Goal: Transaction & Acquisition: Purchase product/service

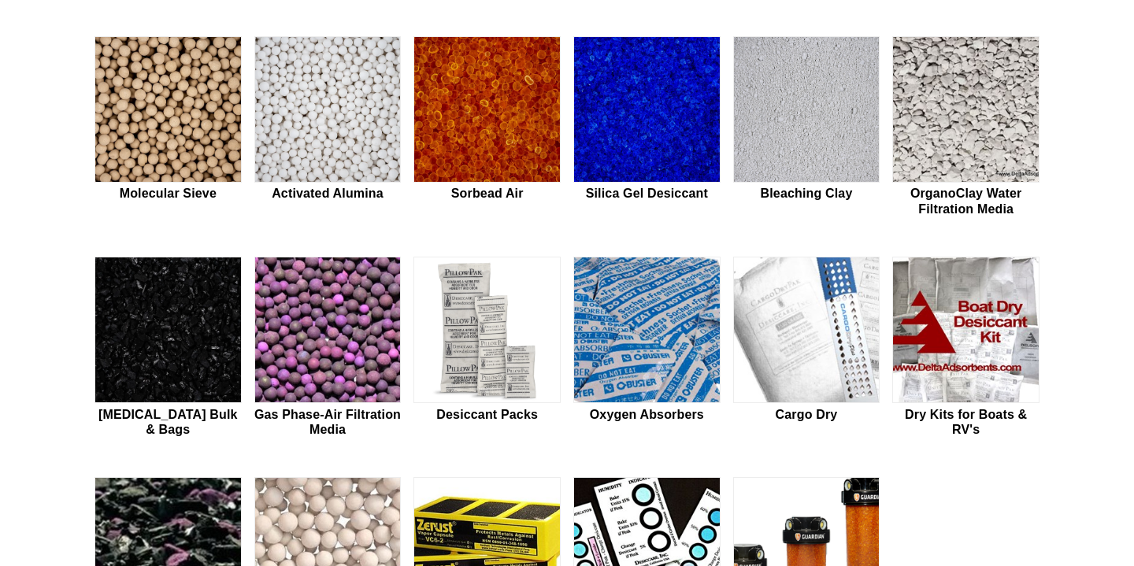
scroll to position [451, 0]
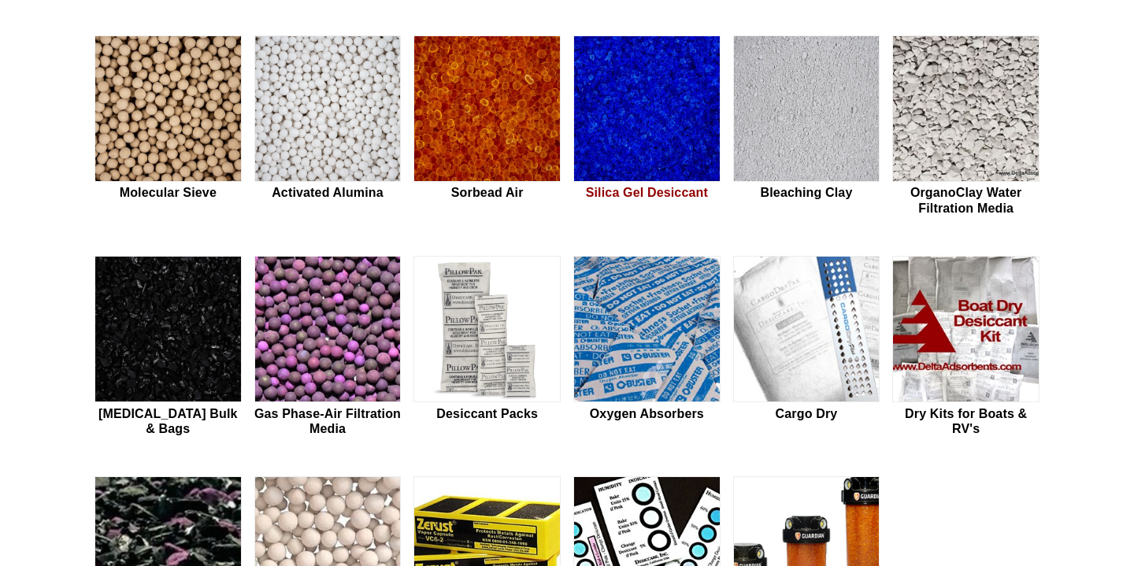
click at [618, 105] on img at bounding box center [647, 109] width 146 height 147
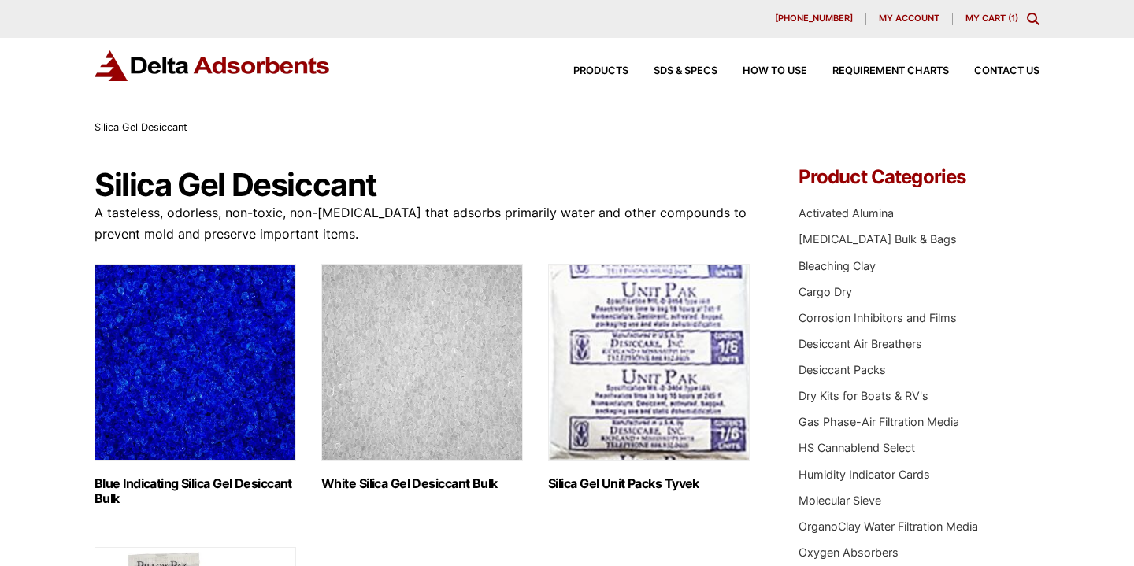
click at [478, 317] on img "Visit product category White Silica Gel Desiccant Bulk" at bounding box center [422, 362] width 202 height 197
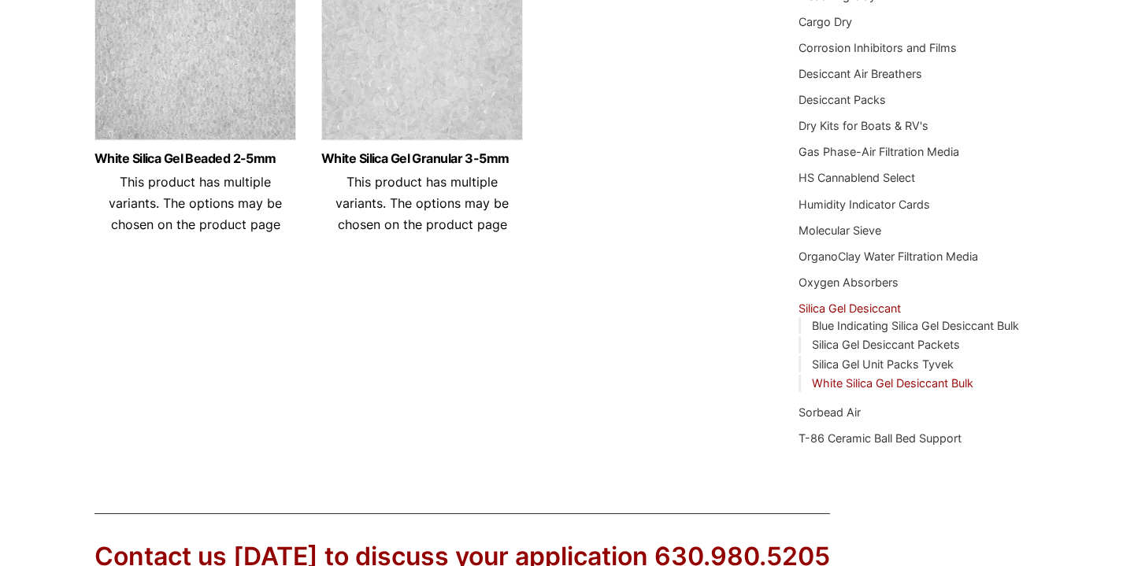
scroll to position [269, 0]
click at [413, 83] on img at bounding box center [422, 50] width 202 height 197
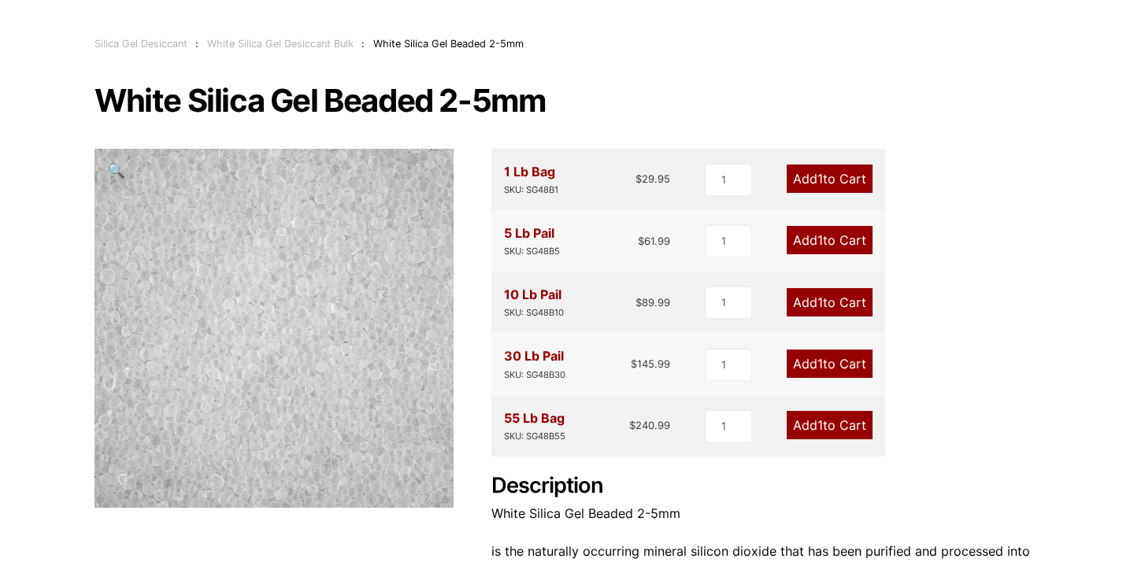
click at [603, 95] on h1 "White Silica Gel Beaded 2-5mm" at bounding box center [567, 100] width 945 height 33
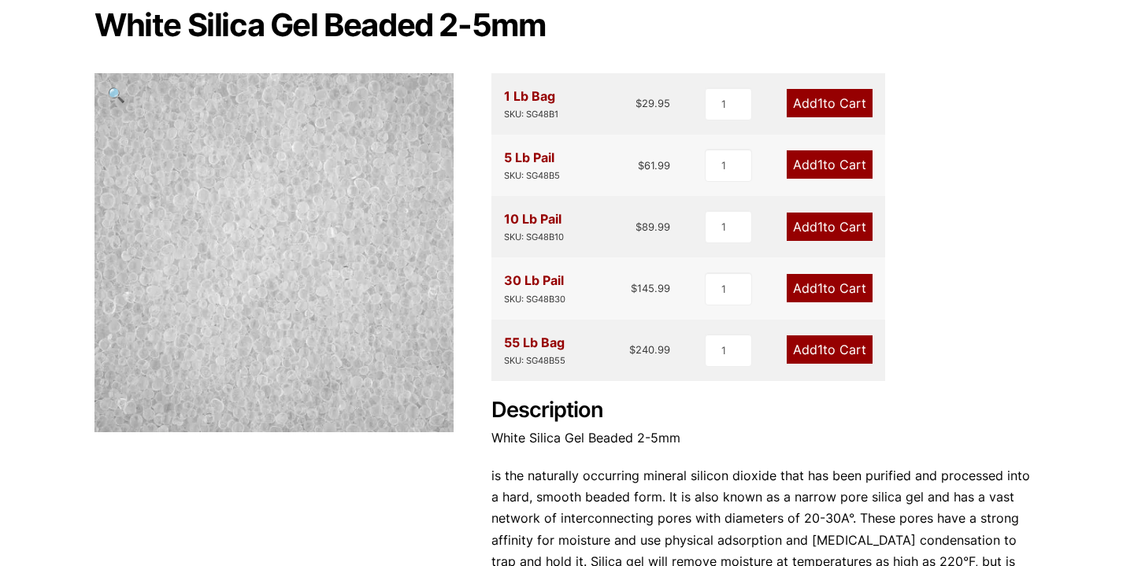
scroll to position [46, 0]
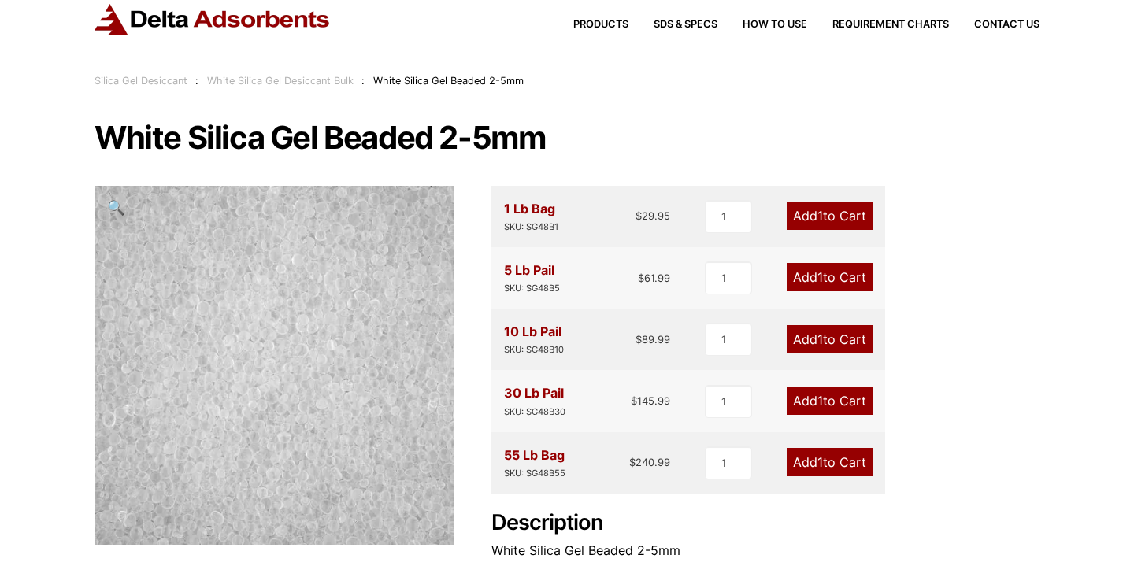
click at [838, 225] on link "Add 1 to Cart" at bounding box center [830, 216] width 86 height 28
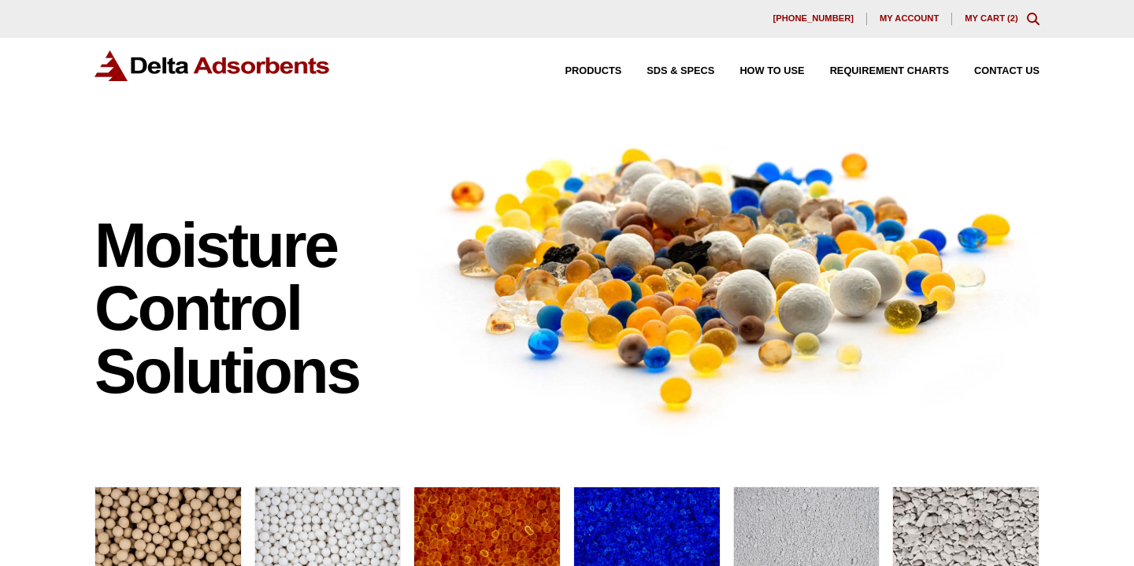
click at [991, 18] on link "My Cart ( 2 )" at bounding box center [992, 17] width 54 height 9
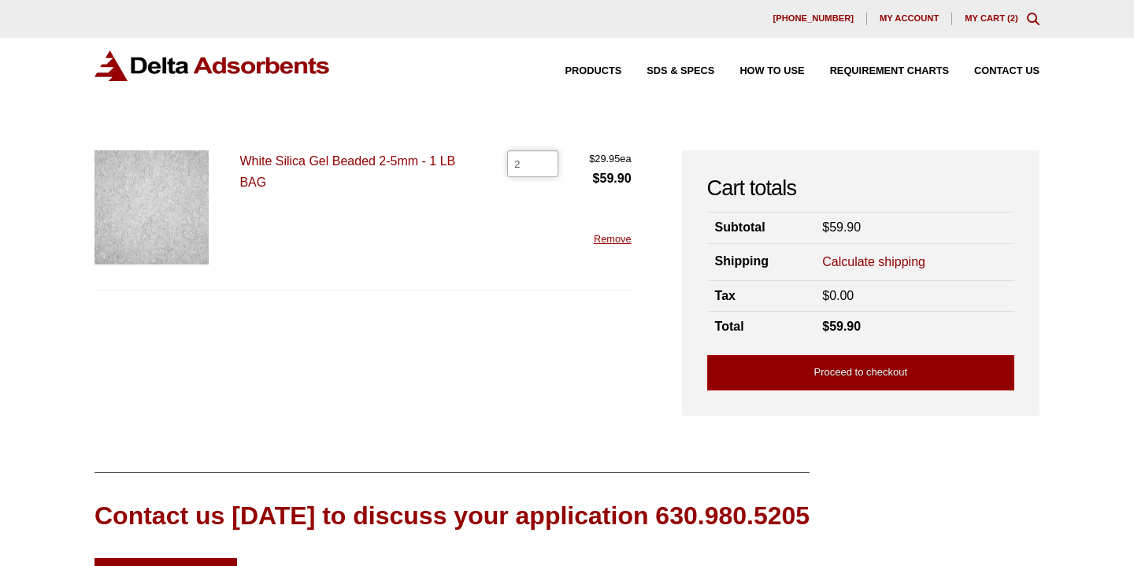
click at [550, 169] on input "2" at bounding box center [532, 163] width 51 height 27
type input "1"
click at [544, 166] on input "1" at bounding box center [532, 163] width 51 height 27
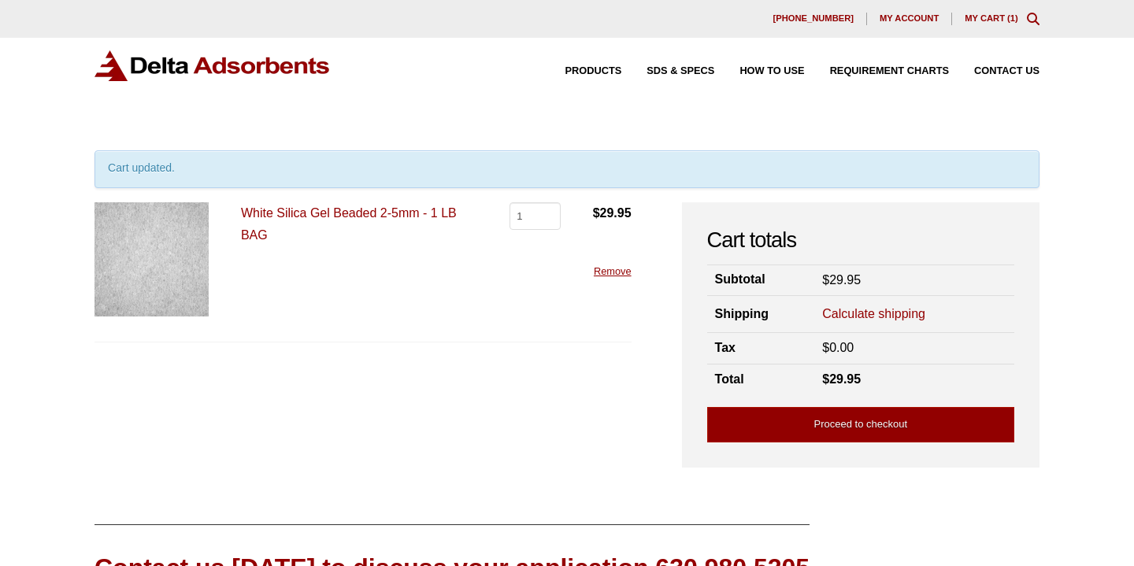
click at [843, 313] on link "Calculate shipping" at bounding box center [873, 314] width 103 height 17
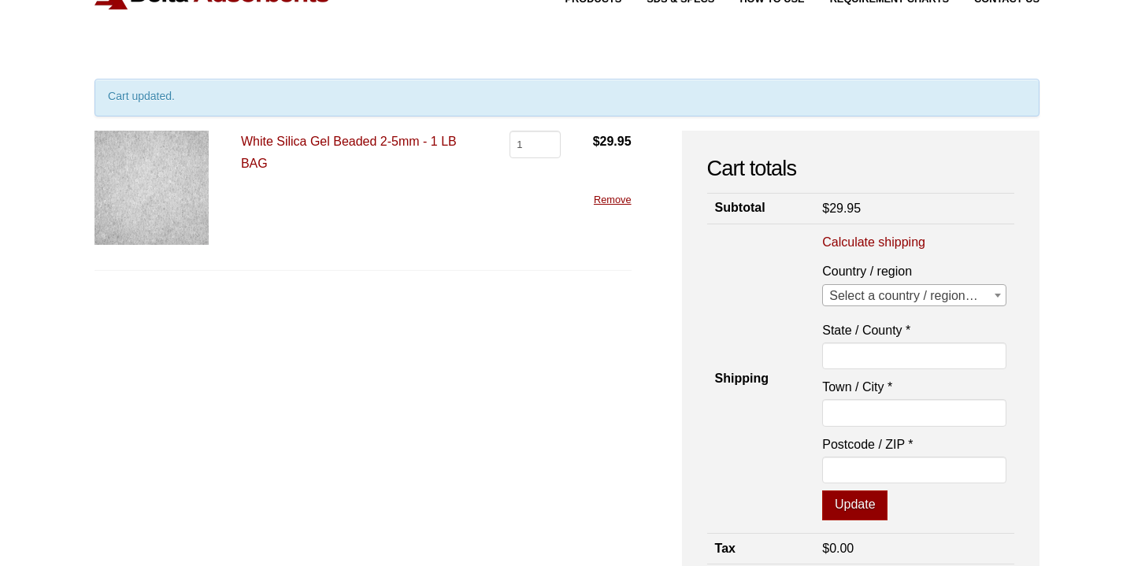
scroll to position [112, 0]
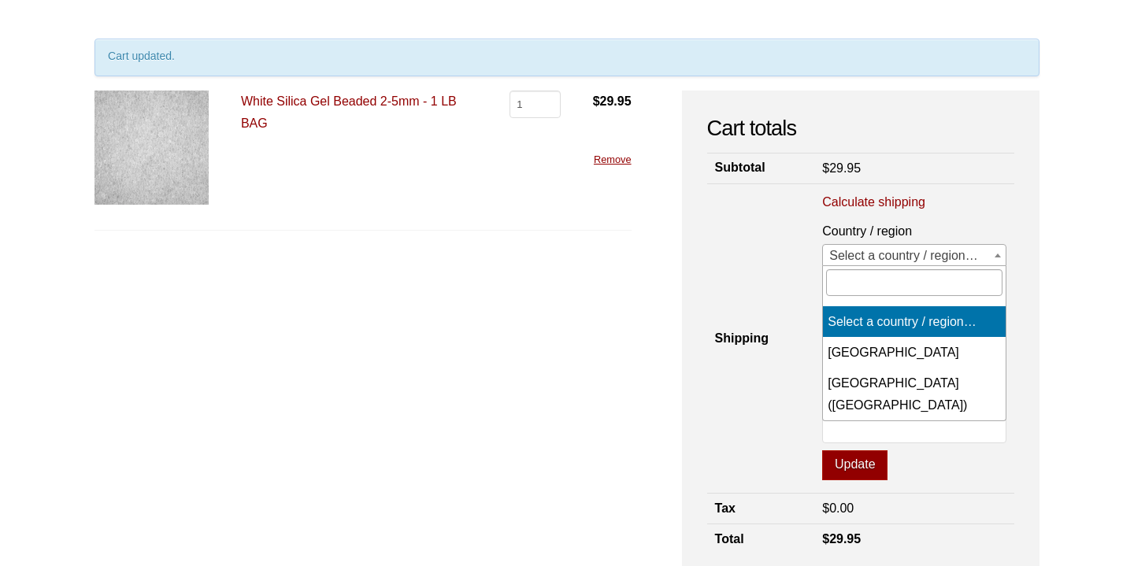
click at [865, 255] on span "Select a country / region…" at bounding box center [914, 256] width 183 height 22
click at [878, 288] on input "text" at bounding box center [914, 282] width 176 height 27
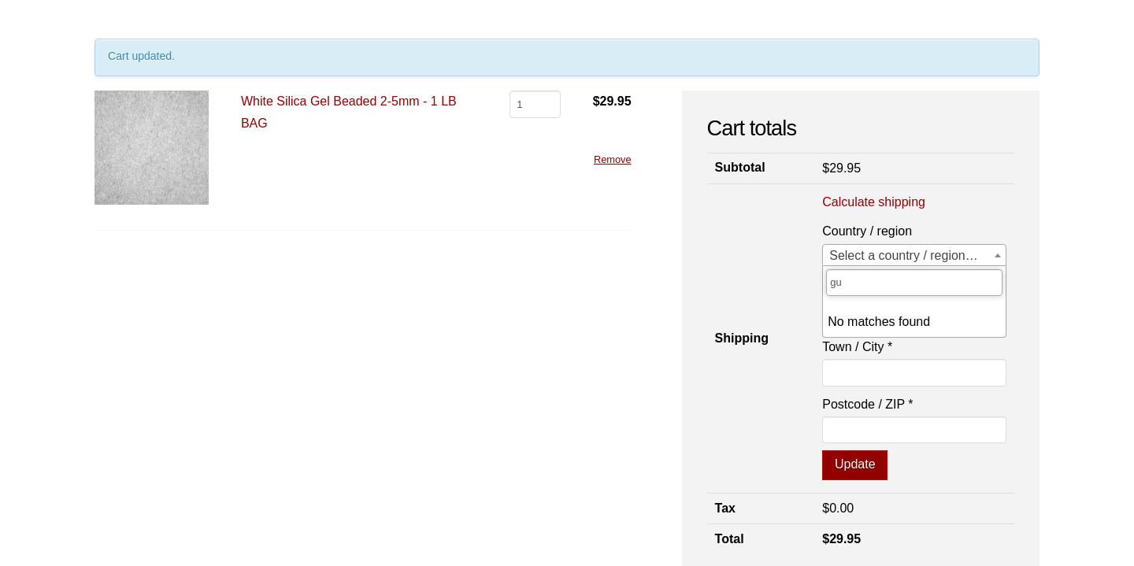
type input "g"
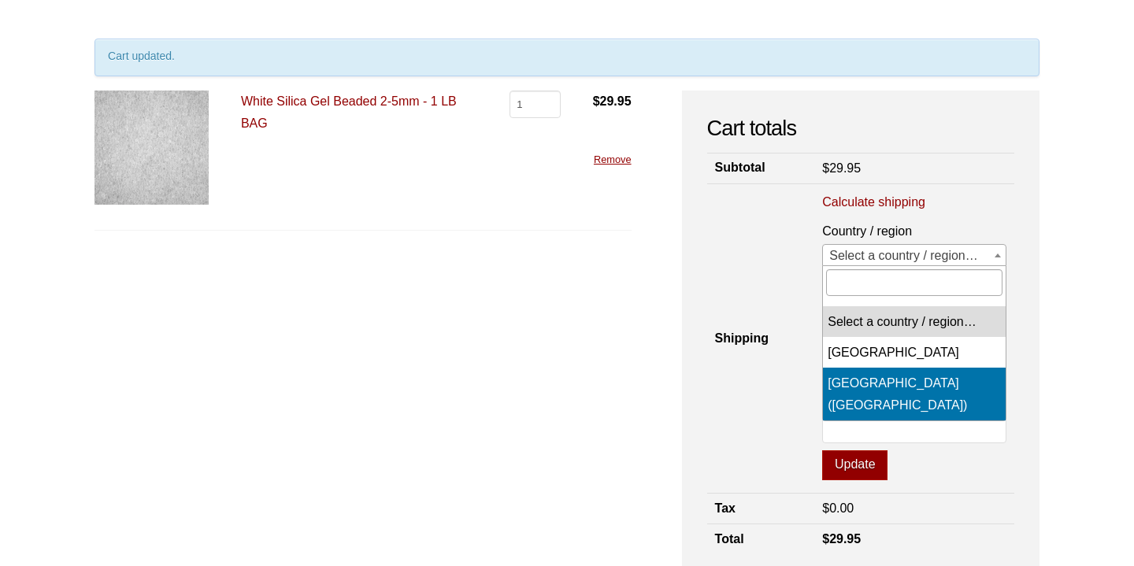
select select "US"
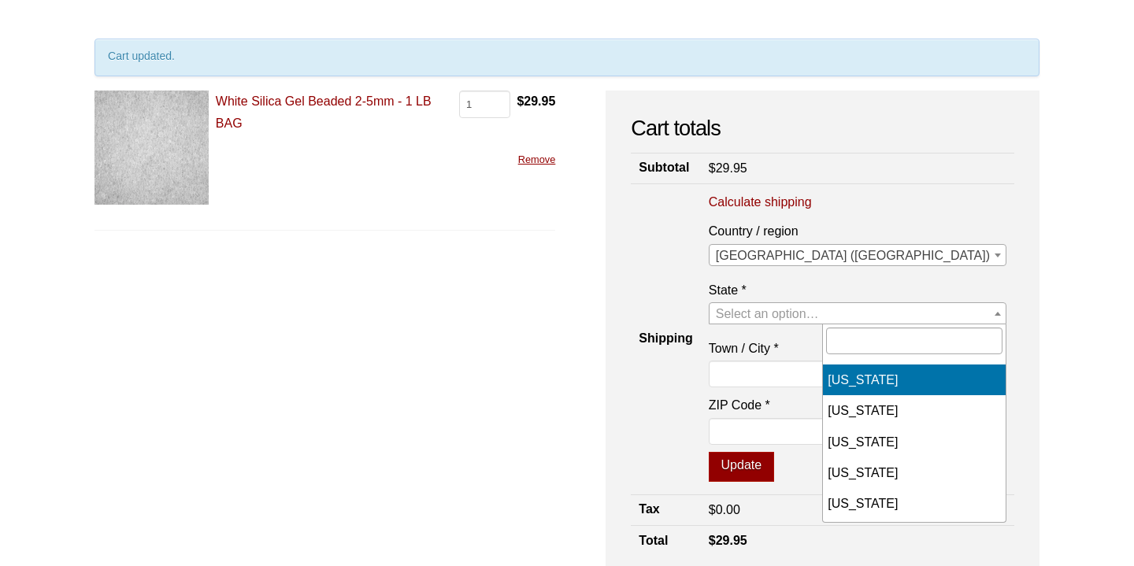
click at [819, 308] on span "Select an option…" at bounding box center [767, 313] width 103 height 13
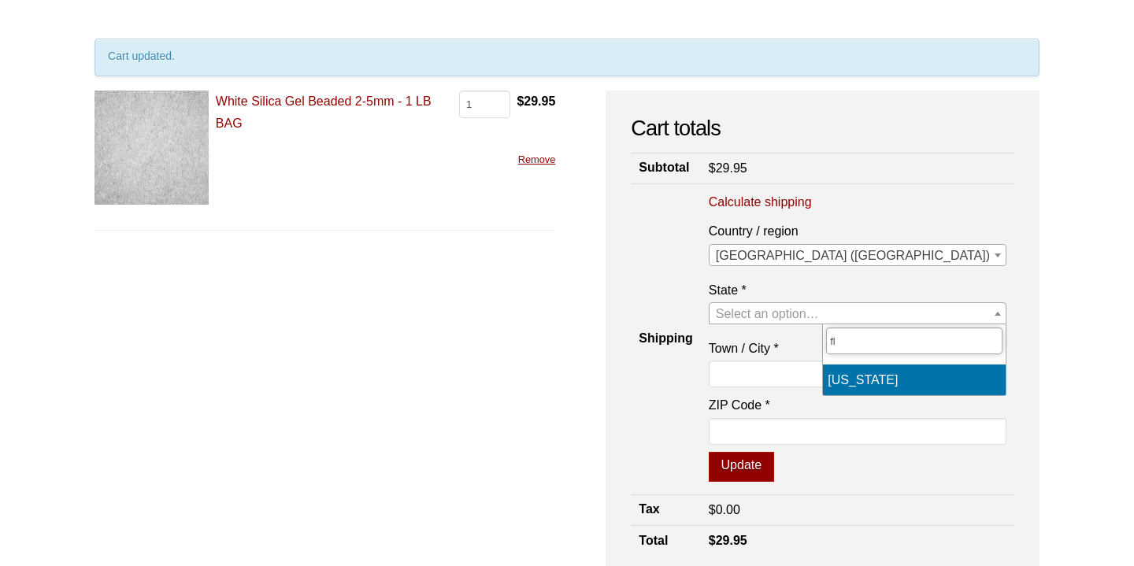
type input "fl"
select select "FL"
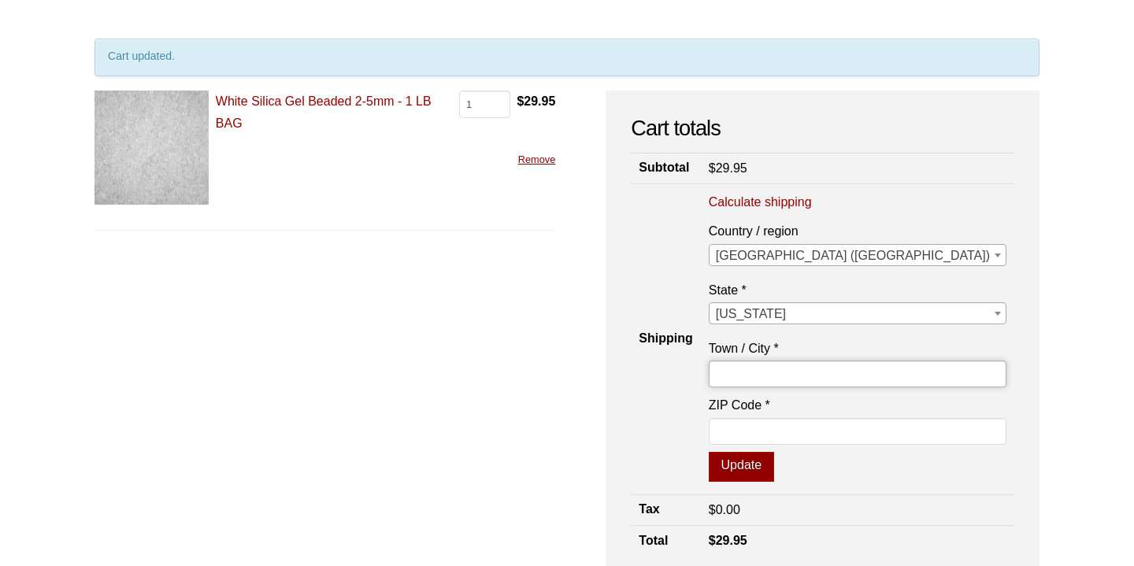
click at [921, 376] on input "Town / City *" at bounding box center [858, 374] width 298 height 27
type input "Miami"
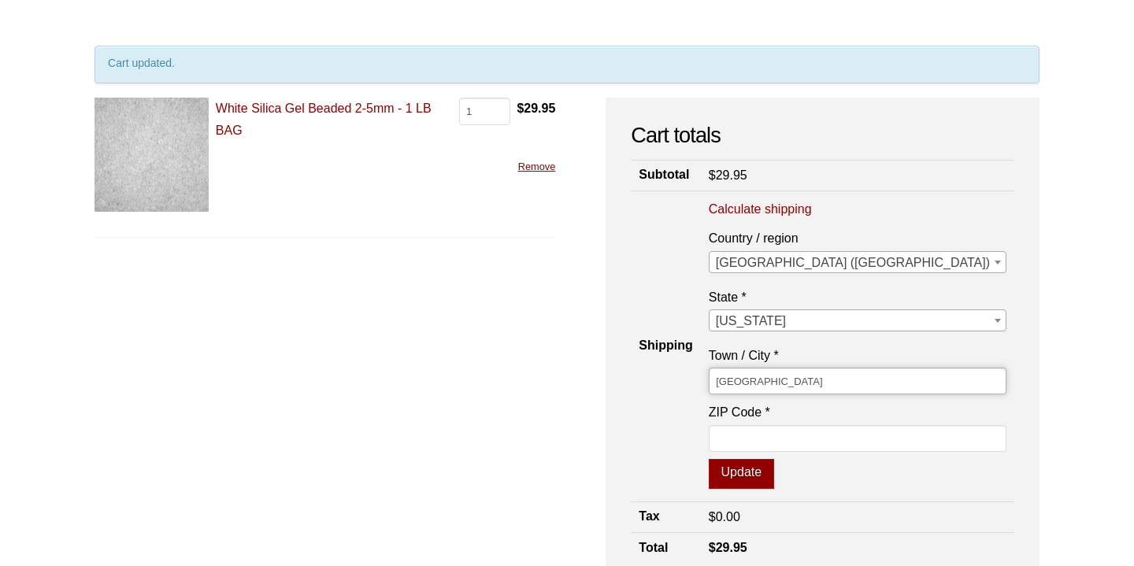
scroll to position [102, 0]
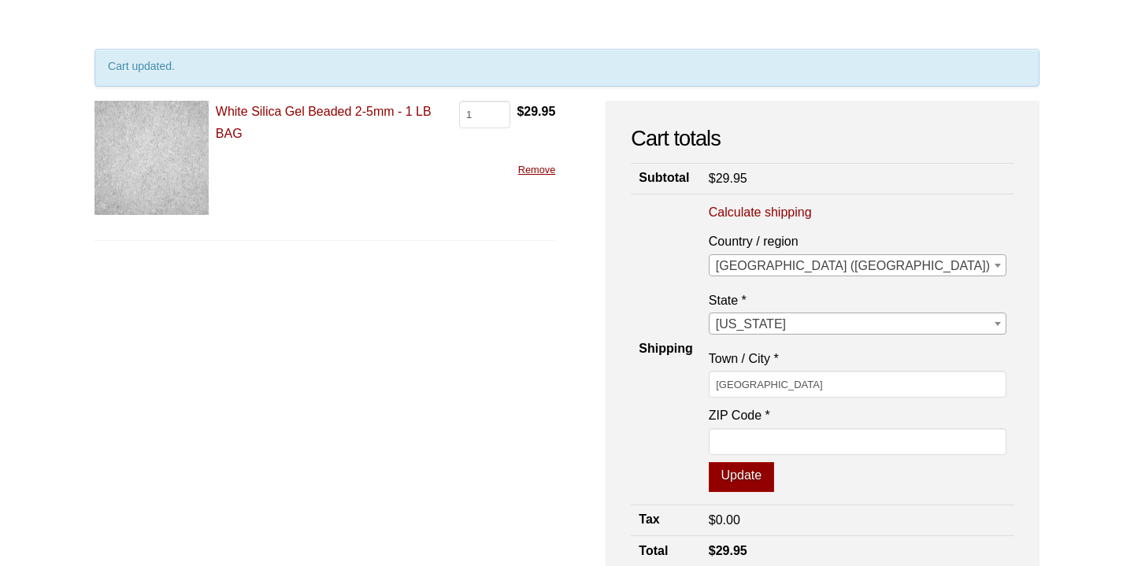
click at [555, 296] on form "White Silica Gel Beaded 2-5mm - 1 LB BAG White Silica Gel Beaded 2-5mm - 1 LB B…" at bounding box center [325, 362] width 461 height 522
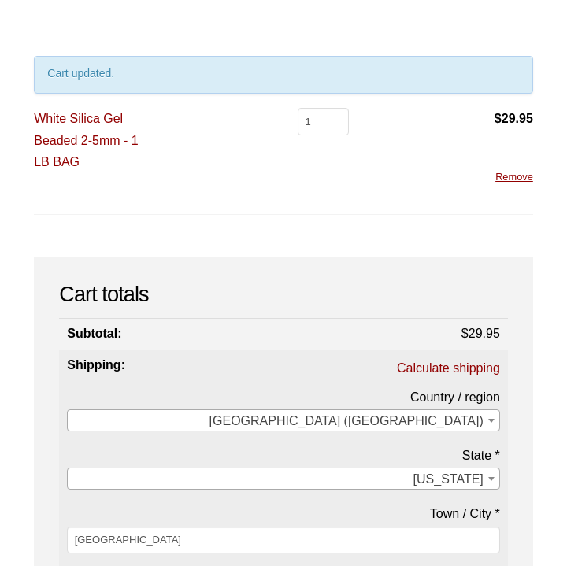
click at [108, 251] on div "Cart updated. White Silica Gel Beaded 2-5mm - 1 LB BAG White Silica Gel Beaded …" at bounding box center [283, 426] width 499 height 740
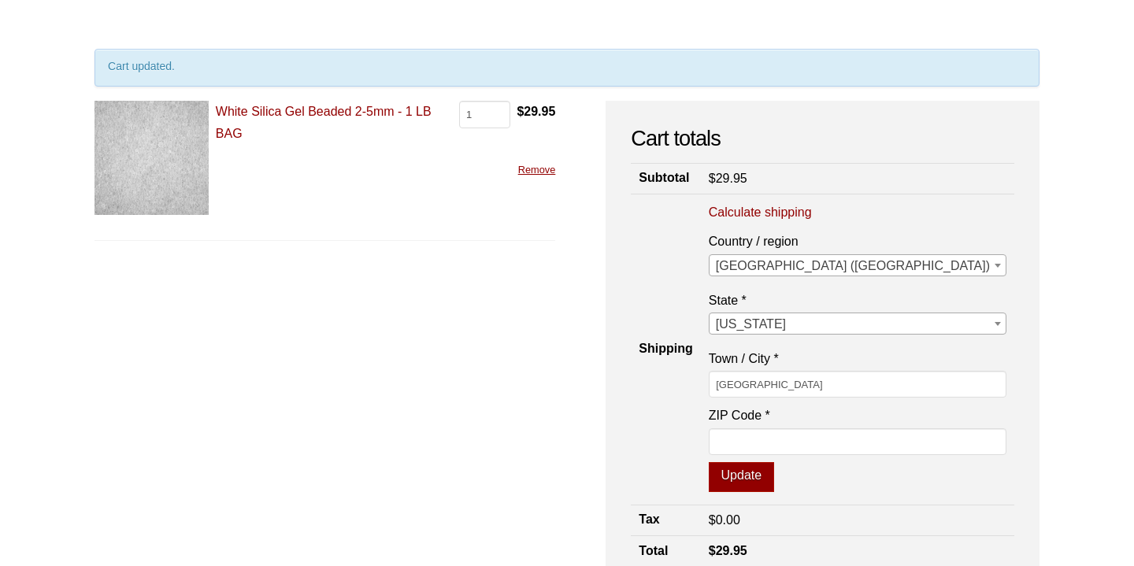
click at [353, 116] on link "White Silica Gel Beaded 2-5mm - 1 LB BAG" at bounding box center [324, 122] width 216 height 35
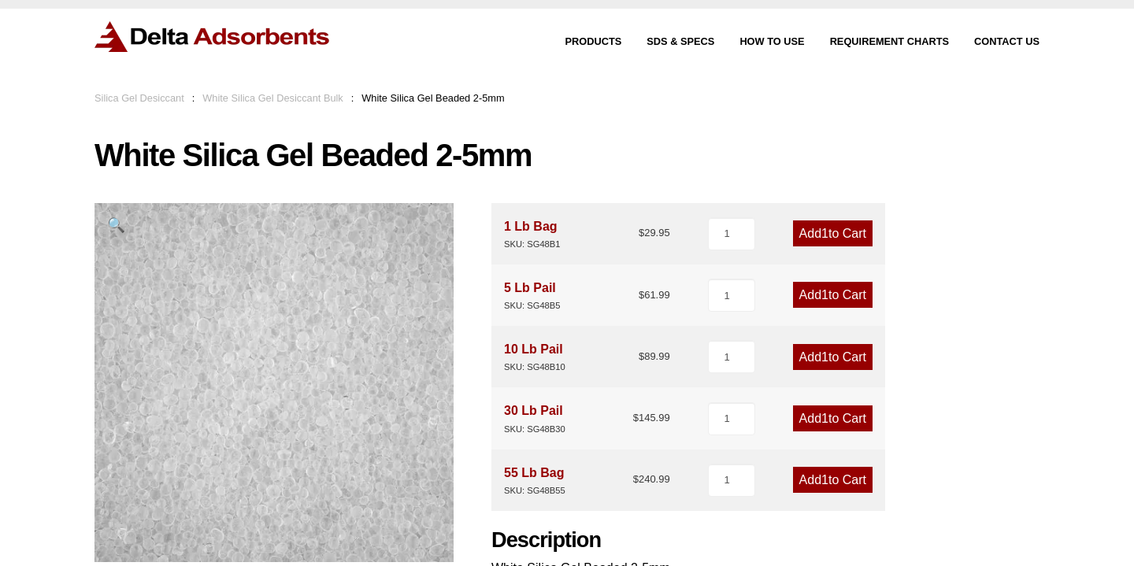
scroll to position [27, 0]
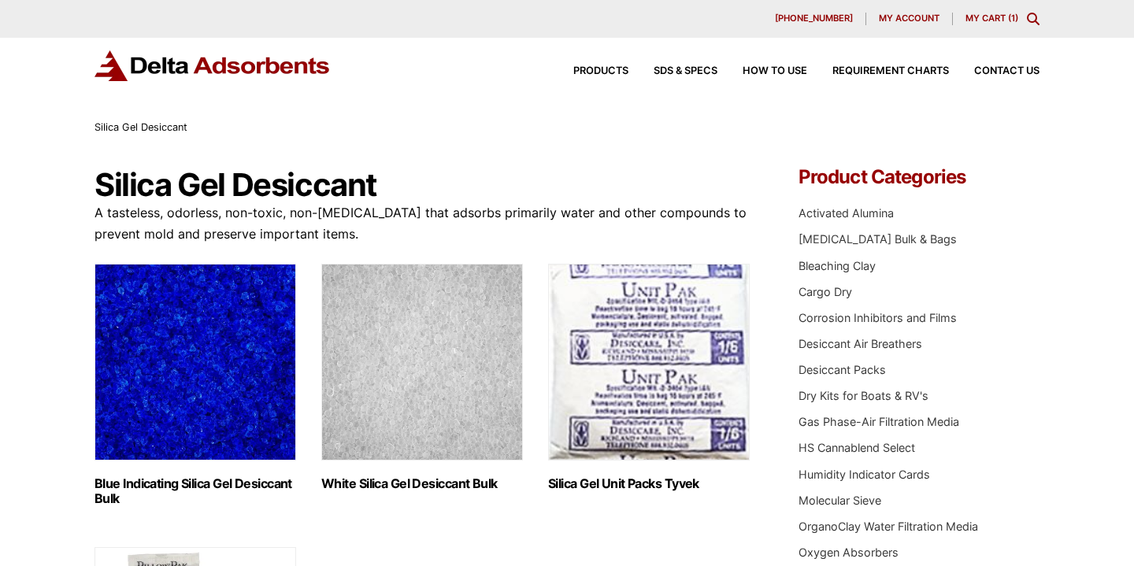
click at [407, 339] on img "Visit product category White Silica Gel Desiccant Bulk" at bounding box center [422, 362] width 202 height 197
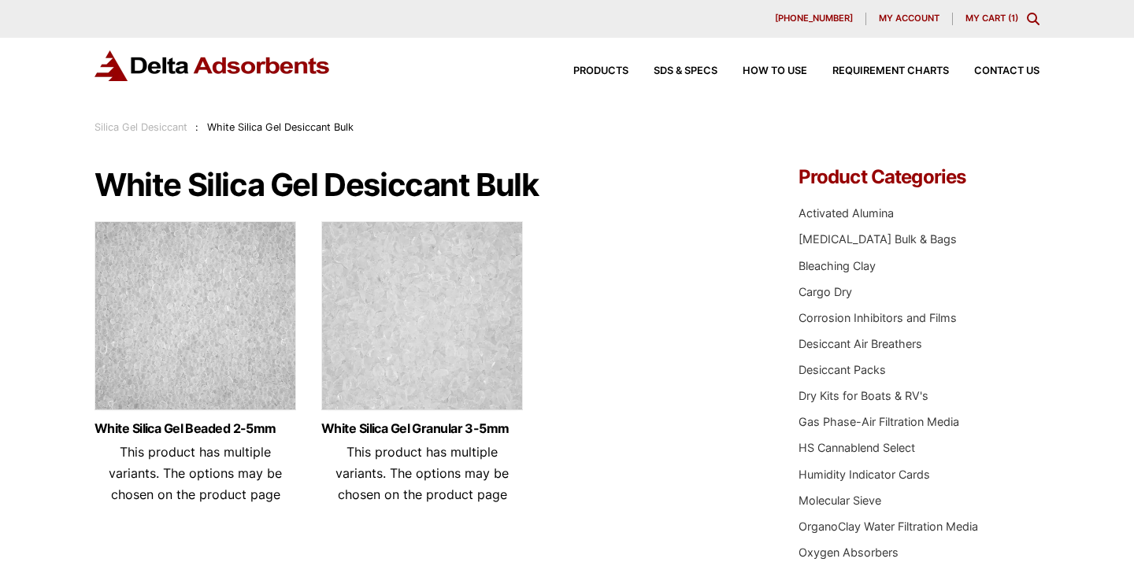
click at [287, 333] on img at bounding box center [196, 319] width 202 height 197
